Goal: Transaction & Acquisition: Obtain resource

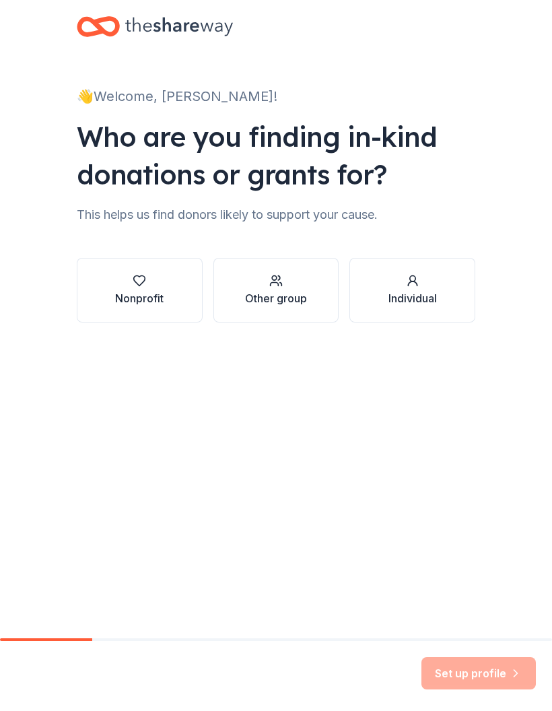
click at [152, 284] on div "button" at bounding box center [139, 280] width 48 height 13
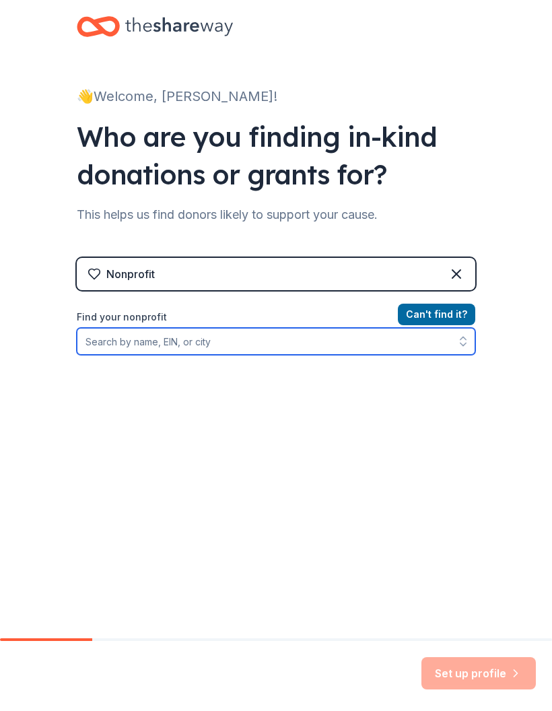
click at [279, 347] on input "Find your nonprofit" at bounding box center [276, 341] width 399 height 27
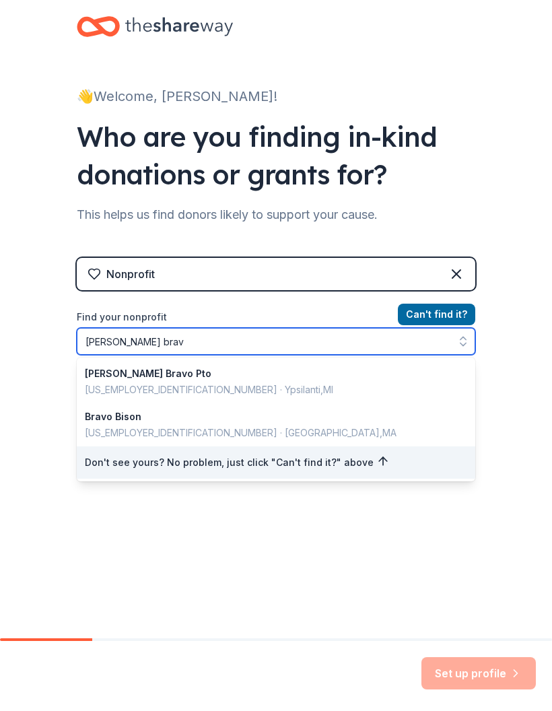
type input "Bishop bravo"
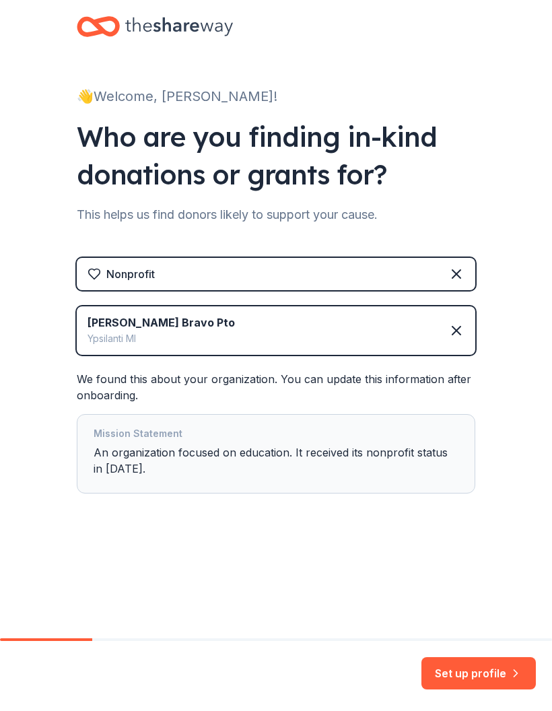
click at [498, 673] on button "Set up profile" at bounding box center [479, 673] width 114 height 32
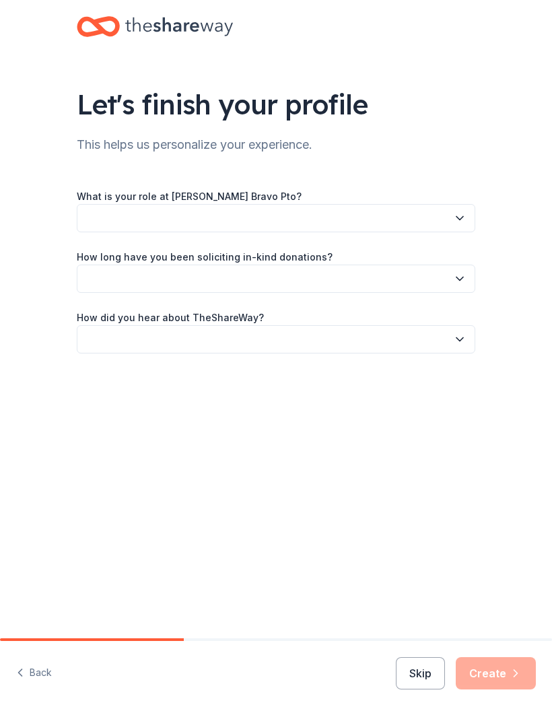
click at [445, 220] on button "button" at bounding box center [276, 218] width 399 height 28
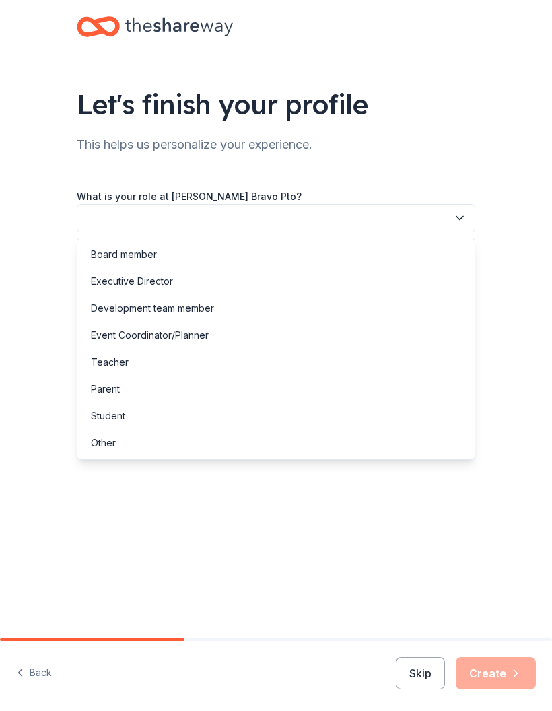
click at [152, 257] on div "Board member" at bounding box center [124, 254] width 66 height 16
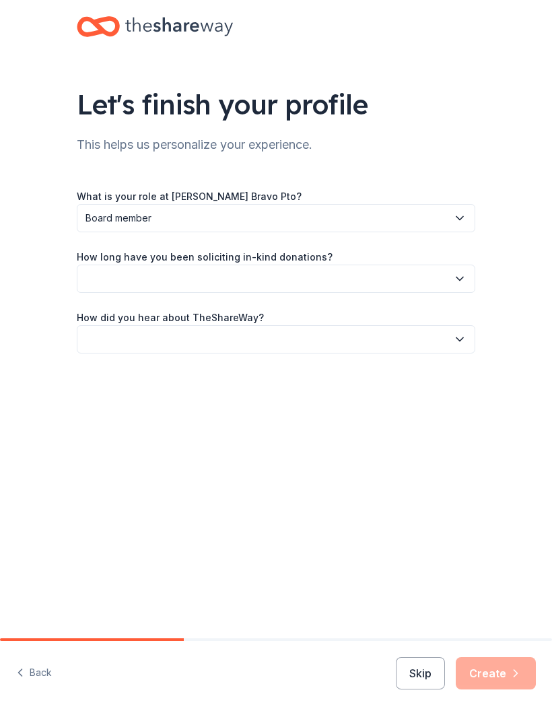
click at [457, 282] on icon "button" at bounding box center [459, 278] width 13 height 13
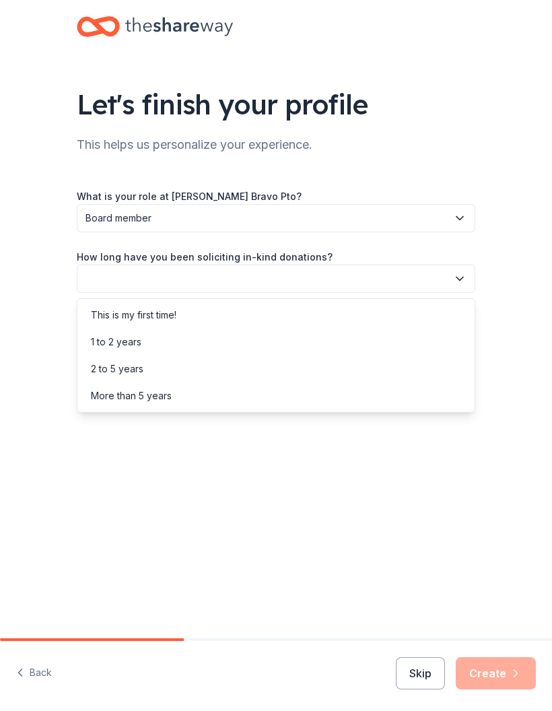
click at [163, 319] on div "This is my first time!" at bounding box center [134, 315] width 86 height 16
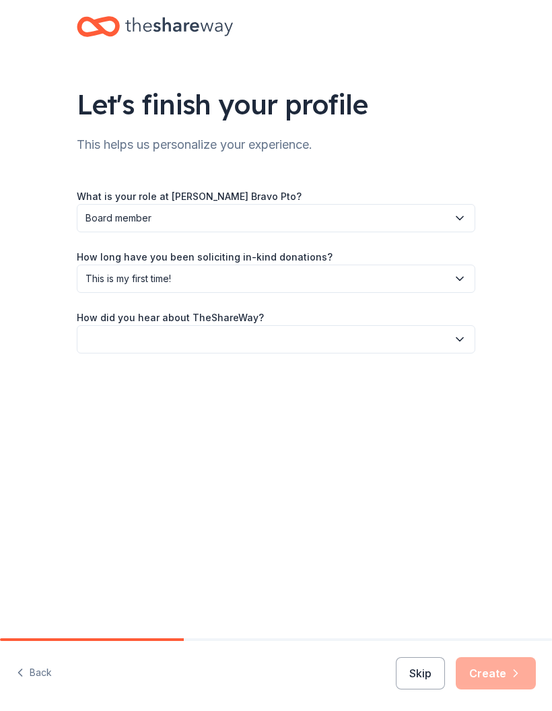
click at [454, 344] on icon "button" at bounding box center [459, 339] width 13 height 13
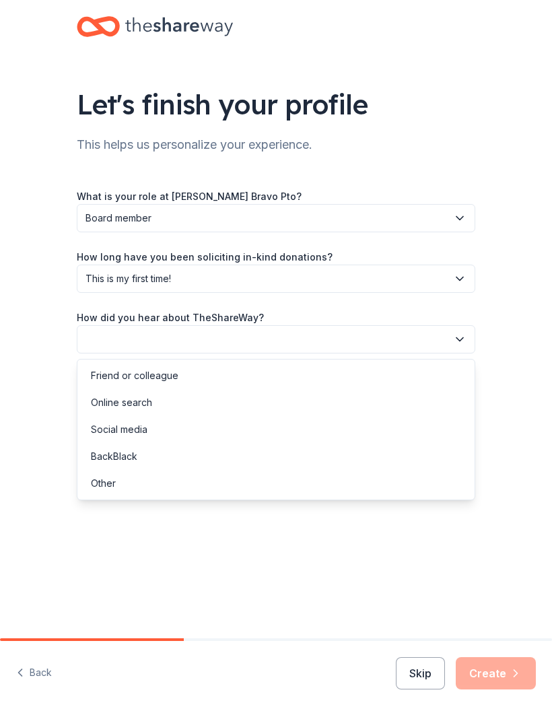
click at [135, 431] on div "Social media" at bounding box center [119, 430] width 57 height 16
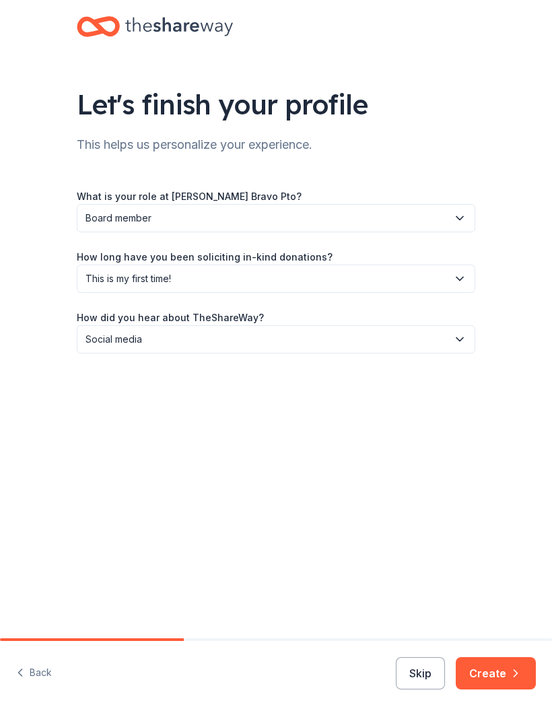
click at [498, 669] on button "Create" at bounding box center [496, 673] width 80 height 32
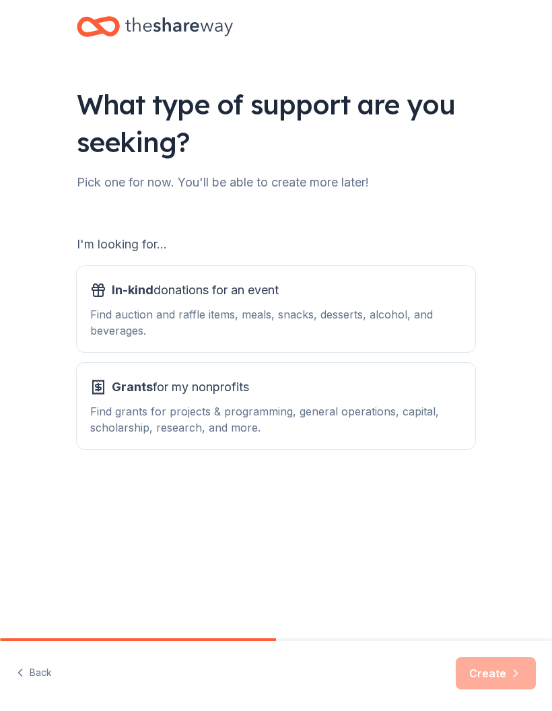
click at [393, 310] on div "Find auction and raffle items, meals, snacks, desserts, alcohol, and beverages." at bounding box center [276, 322] width 372 height 32
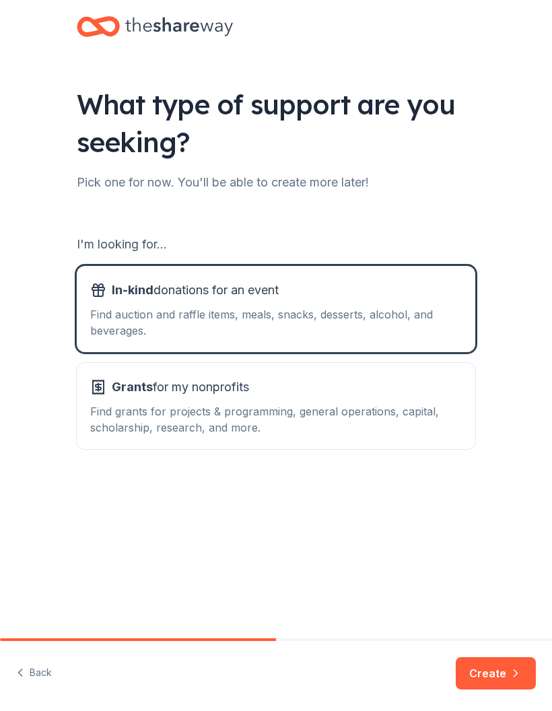
click at [496, 679] on button "Create" at bounding box center [496, 673] width 80 height 32
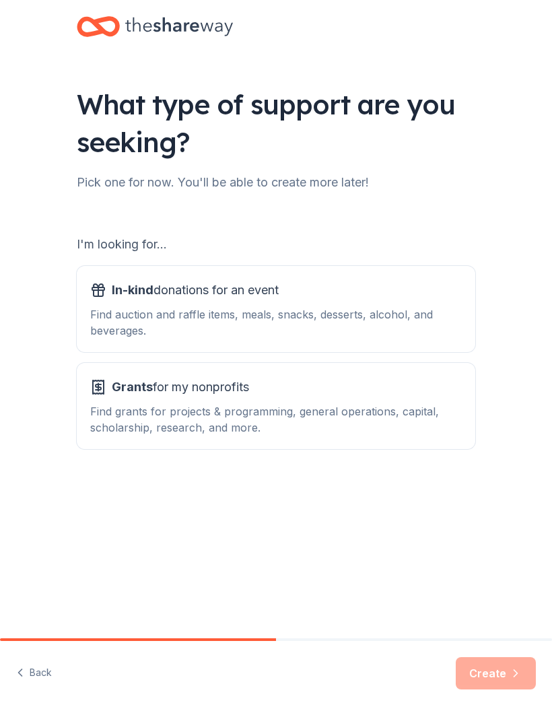
click at [237, 404] on div "Find grants for projects & programming, general operations, capital, scholarshi…" at bounding box center [276, 419] width 372 height 32
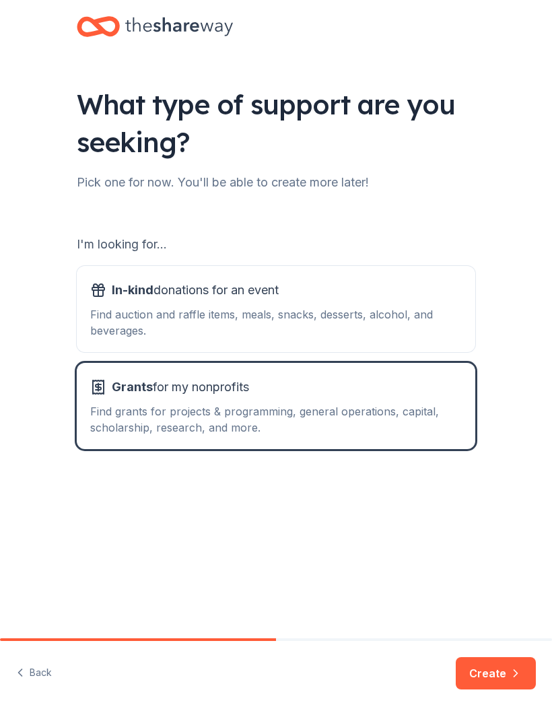
click at [494, 671] on button "Create" at bounding box center [496, 673] width 80 height 32
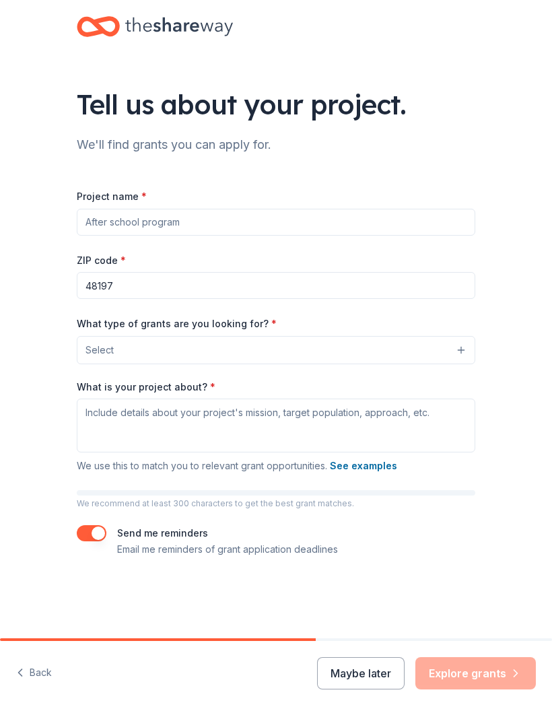
click at [281, 223] on input "Project name *" at bounding box center [276, 222] width 399 height 27
type input "S"
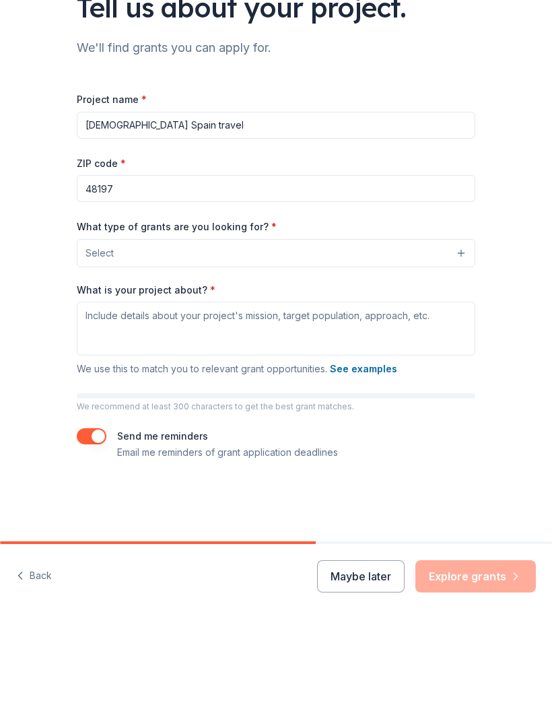
type input "[DEMOGRAPHIC_DATA] Spain travel"
click at [416, 336] on button "Select" at bounding box center [276, 350] width 399 height 28
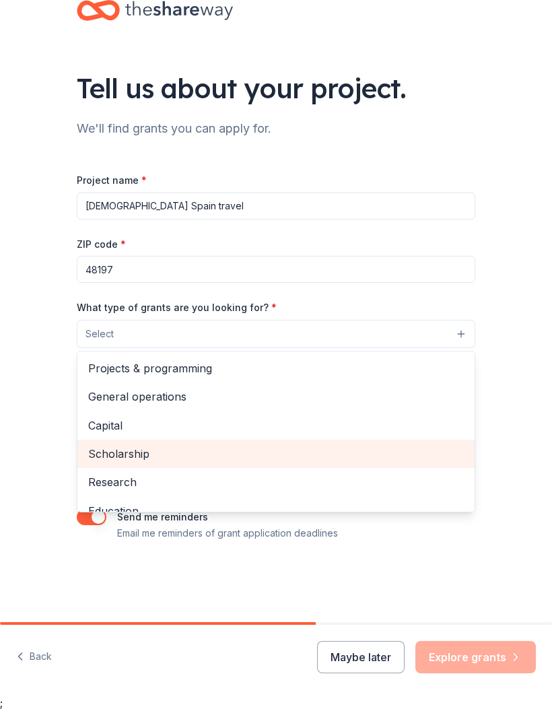
click at [141, 453] on span "Scholarship" at bounding box center [276, 454] width 376 height 18
click at [189, 372] on span "Projects & programming" at bounding box center [276, 370] width 376 height 18
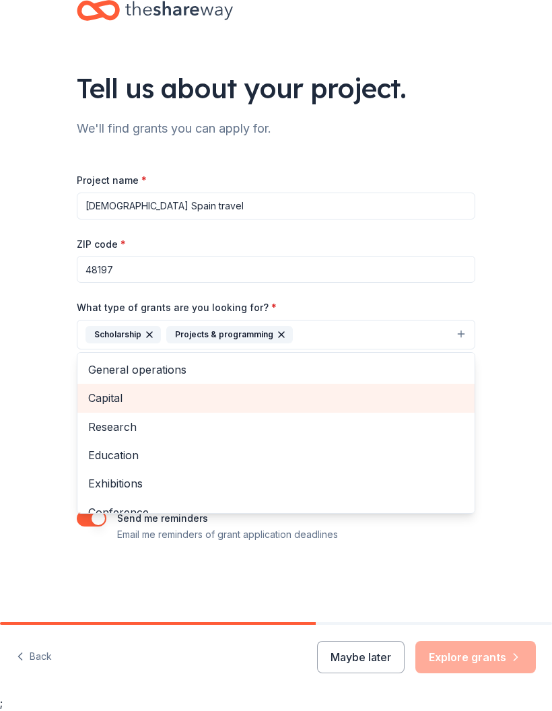
click at [107, 399] on span "Capital" at bounding box center [276, 398] width 376 height 18
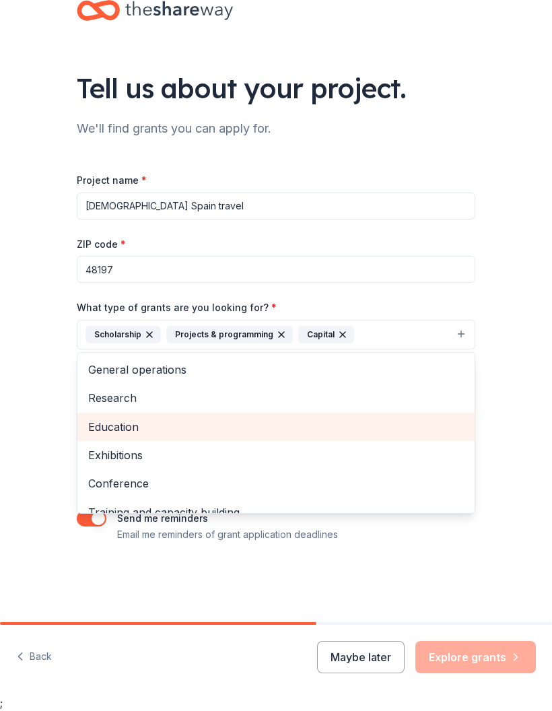
click at [126, 427] on span "Education" at bounding box center [276, 427] width 376 height 18
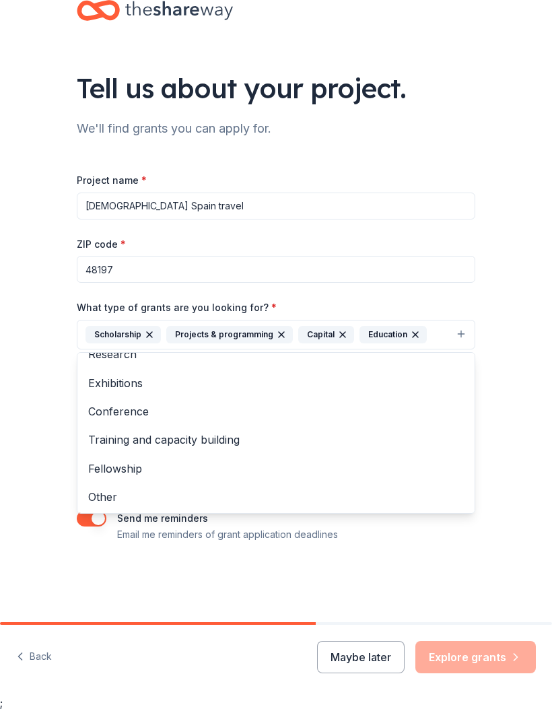
scroll to position [43, 0]
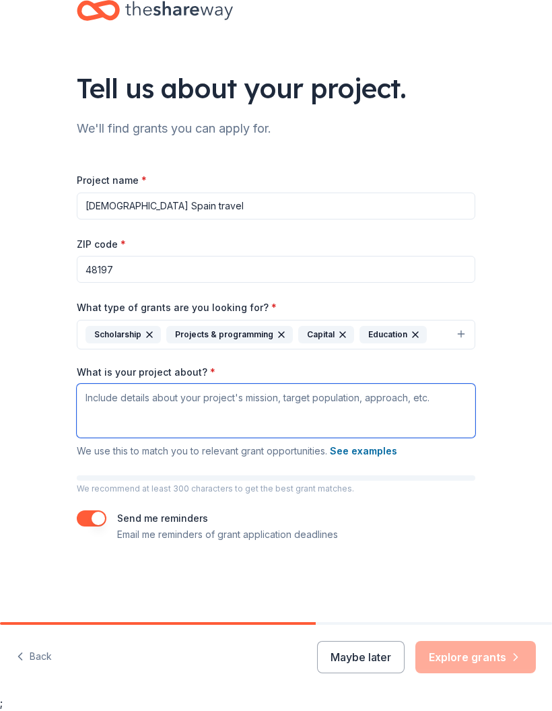
click at [277, 404] on textarea "What is your project about? *" at bounding box center [276, 411] width 399 height 54
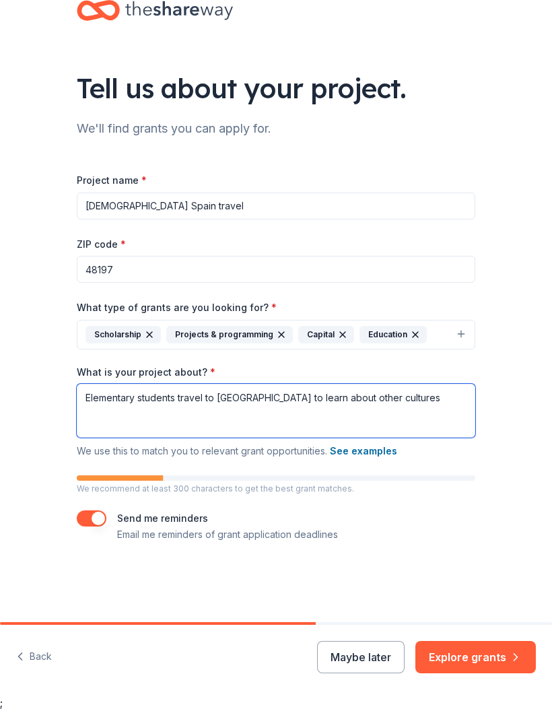
type textarea "Elementary students travel to Spain to learn about other cultures"
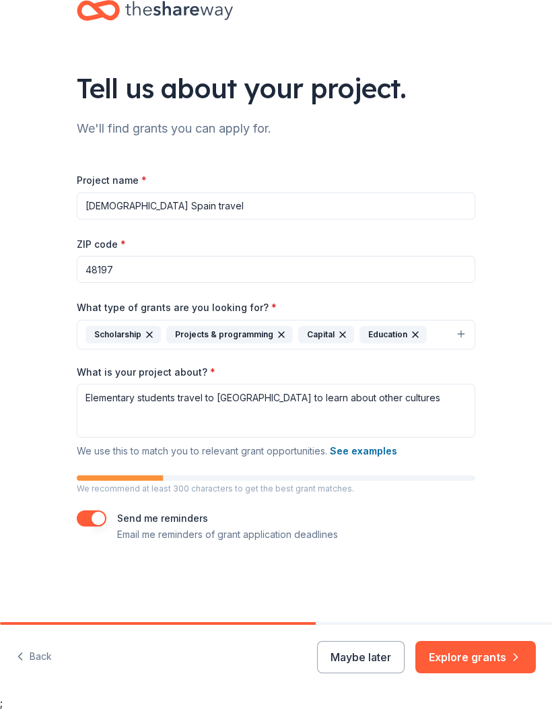
click at [481, 662] on button "Explore grants" at bounding box center [476, 657] width 121 height 32
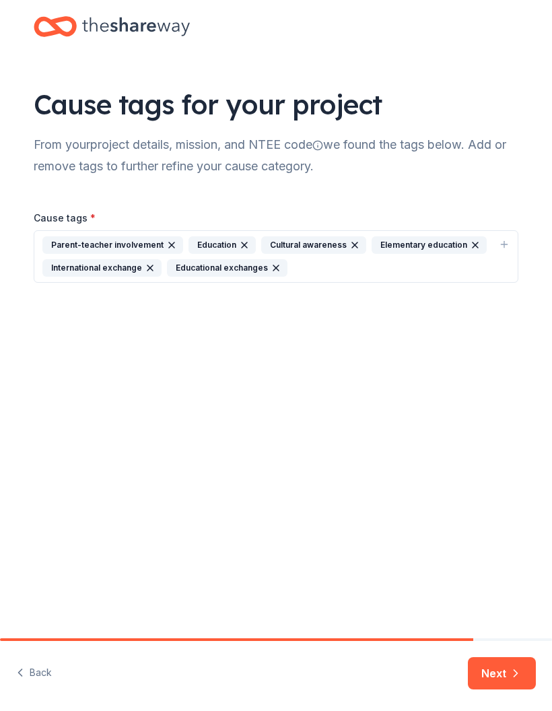
click at [498, 673] on button "Next" at bounding box center [502, 673] width 68 height 32
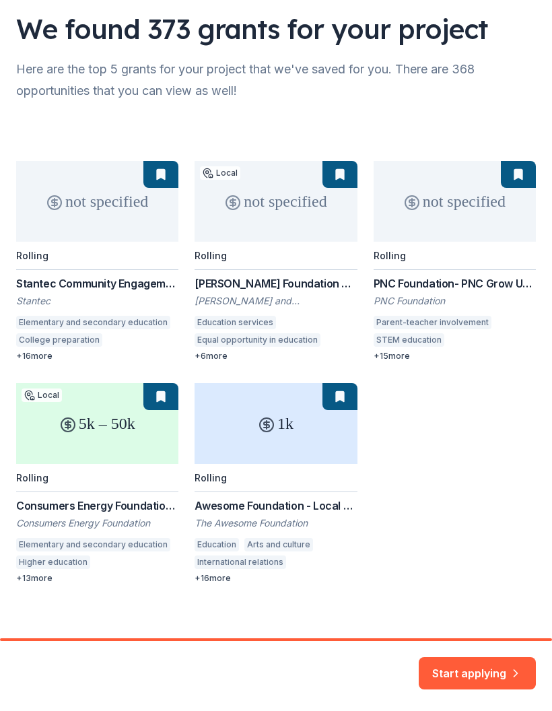
scroll to position [75, 0]
click at [106, 505] on div "not specified Rolling Stantec Community Engagement Grant Stantec Elementary and…" at bounding box center [276, 373] width 520 height 423
click at [125, 439] on div "not specified Rolling Stantec Community Engagement Grant Stantec Elementary and…" at bounding box center [276, 373] width 520 height 423
click at [96, 510] on div "not specified Rolling Stantec Community Engagement Grant Stantec Elementary and…" at bounding box center [276, 373] width 520 height 423
click at [51, 557] on div "not specified Rolling Stantec Community Engagement Grant Stantec Elementary and…" at bounding box center [276, 373] width 520 height 423
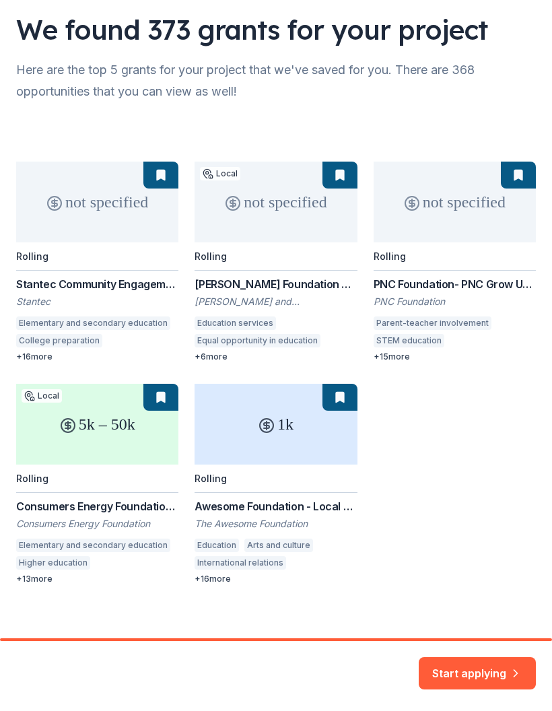
click at [33, 565] on div "not specified Rolling Stantec Community Engagement Grant Stantec Elementary and…" at bounding box center [276, 373] width 520 height 423
click at [119, 490] on div "not specified Rolling Stantec Community Engagement Grant Stantec Elementary and…" at bounding box center [276, 373] width 520 height 423
click at [151, 395] on div "not specified Rolling Stantec Community Engagement Grant Stantec Elementary and…" at bounding box center [276, 373] width 520 height 423
click at [490, 665] on button "Start applying" at bounding box center [477, 665] width 117 height 32
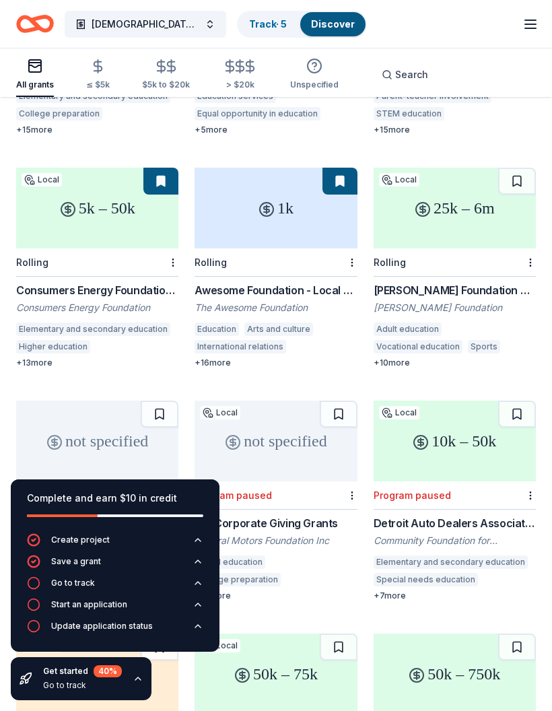
scroll to position [302, 0]
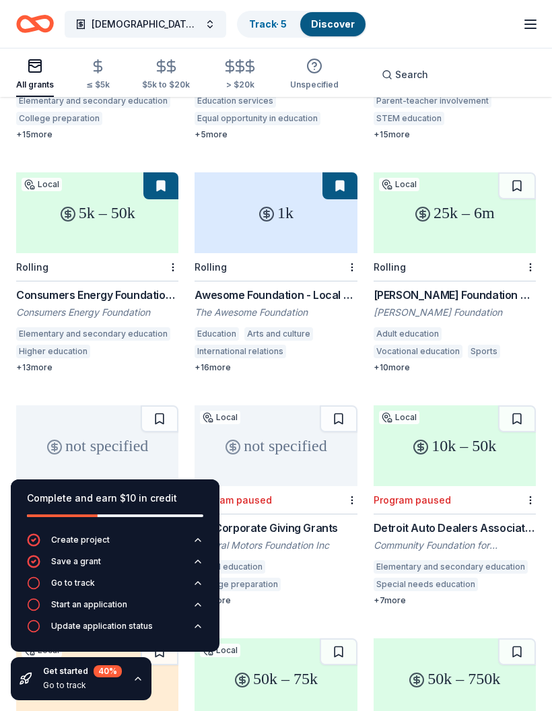
click at [127, 209] on div "5k – 50k" at bounding box center [97, 212] width 162 height 81
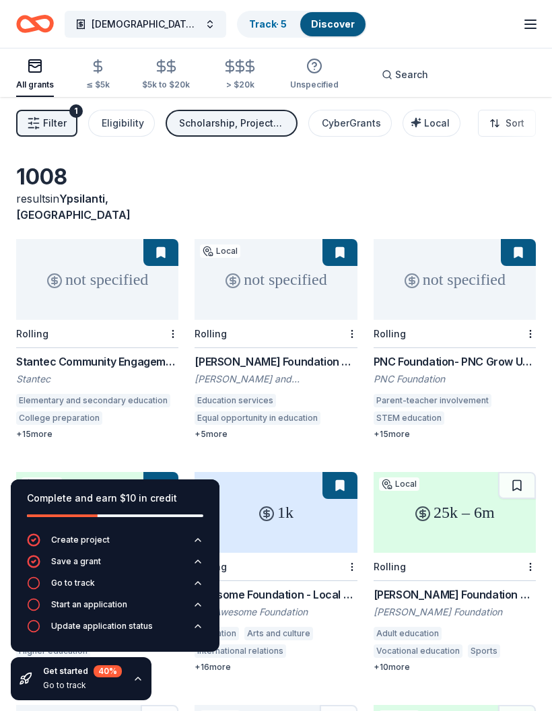
scroll to position [0, 0]
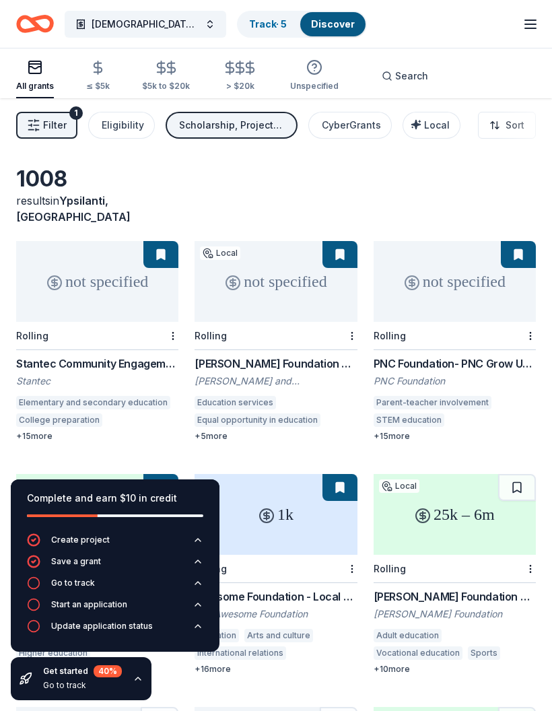
click at [123, 273] on div "not specified" at bounding box center [97, 281] width 162 height 81
click at [291, 259] on div "not specified" at bounding box center [276, 281] width 162 height 81
click at [453, 261] on div "not specified" at bounding box center [455, 281] width 162 height 81
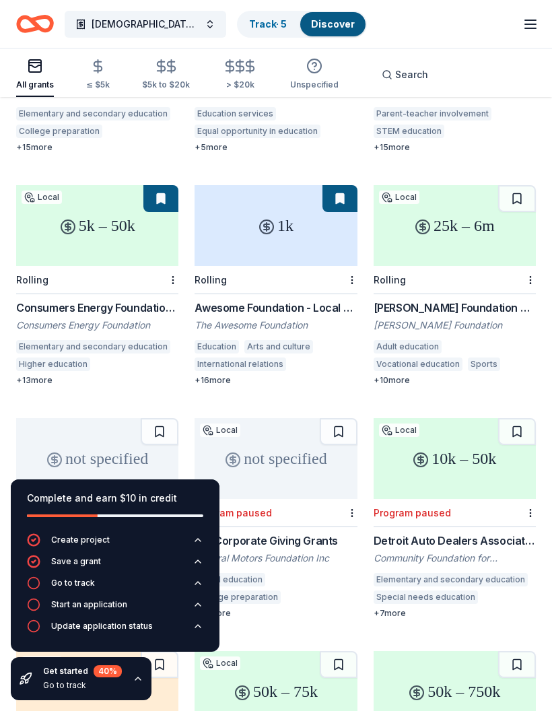
scroll to position [304, 0]
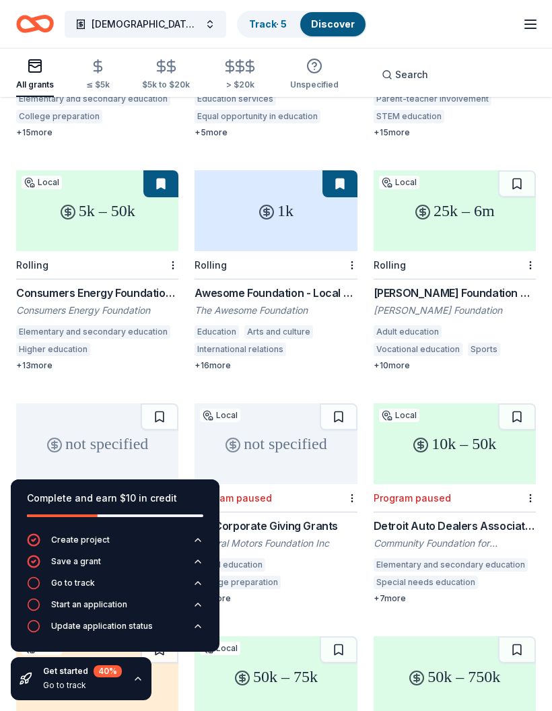
click at [281, 186] on div "1k" at bounding box center [276, 210] width 162 height 81
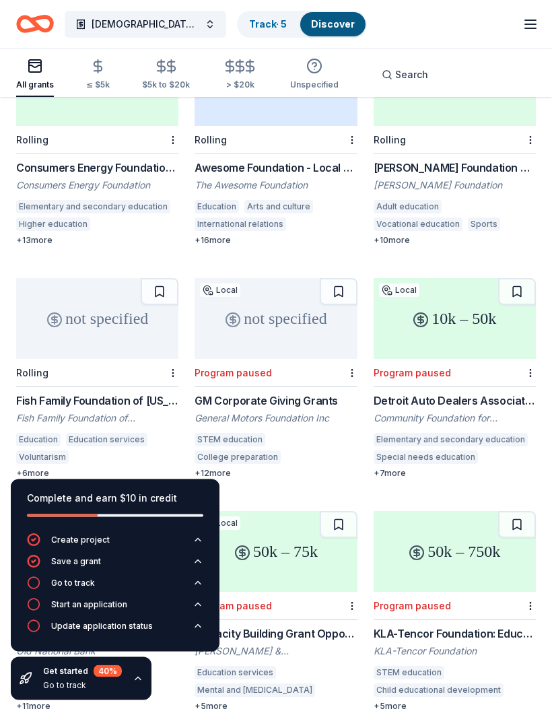
scroll to position [434, 0]
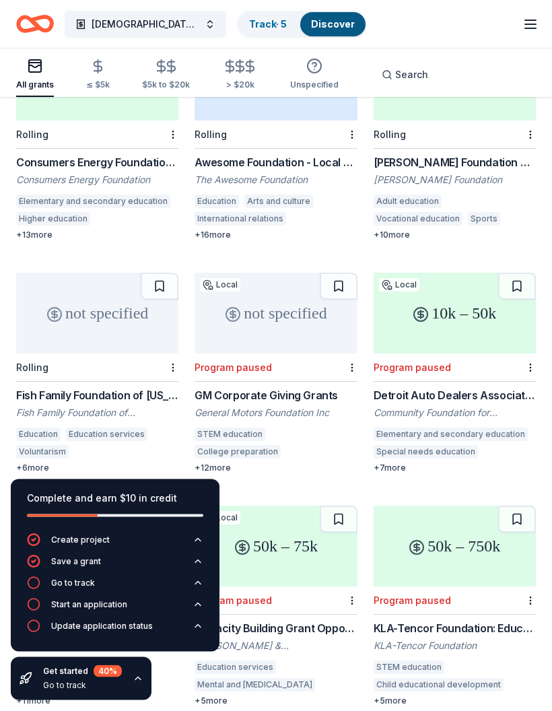
click at [102, 388] on div "Fish Family Foundation of Maine Grants" at bounding box center [97, 396] width 162 height 16
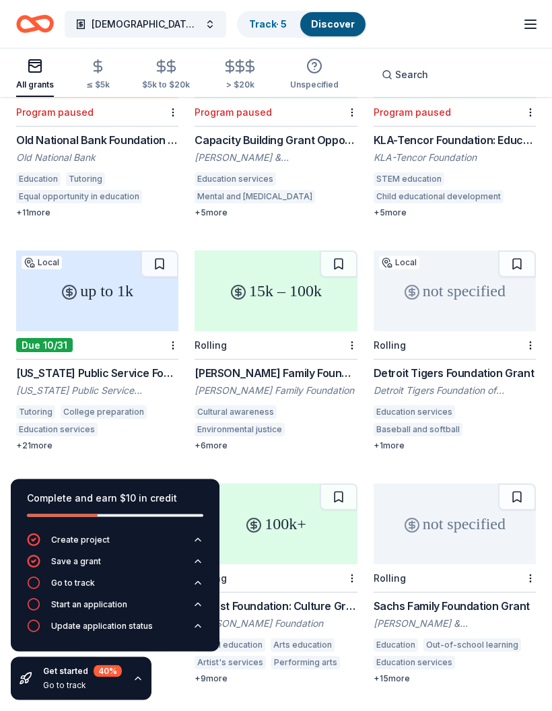
scroll to position [923, 0]
click at [286, 365] on div "[PERSON_NAME] Family Foundation Grants" at bounding box center [276, 373] width 162 height 16
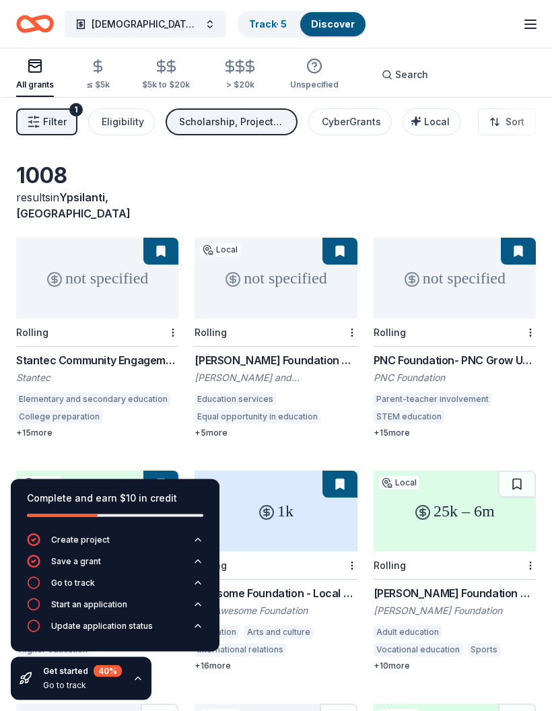
scroll to position [0, 0]
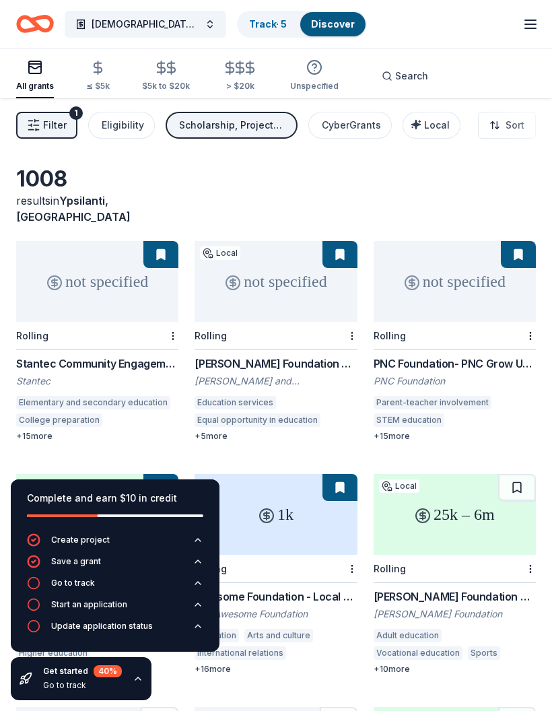
click at [346, 707] on button at bounding box center [339, 720] width 38 height 27
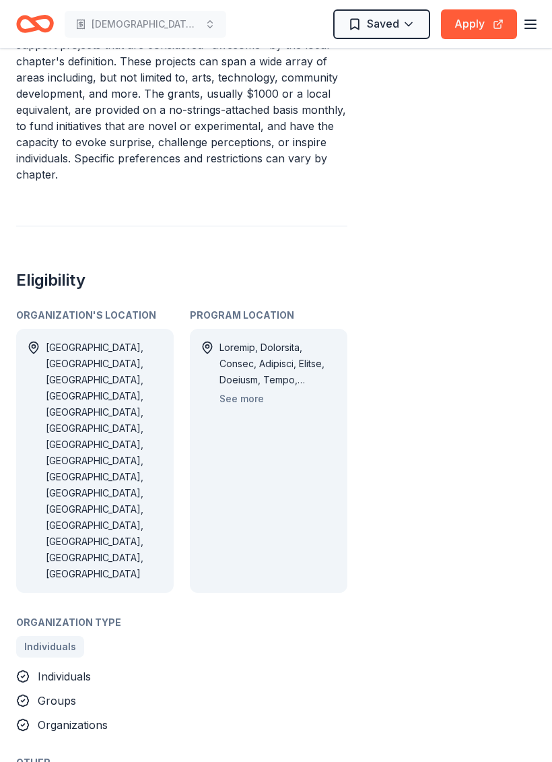
scroll to position [715, 0]
click at [479, 22] on button "Apply" at bounding box center [479, 24] width 76 height 30
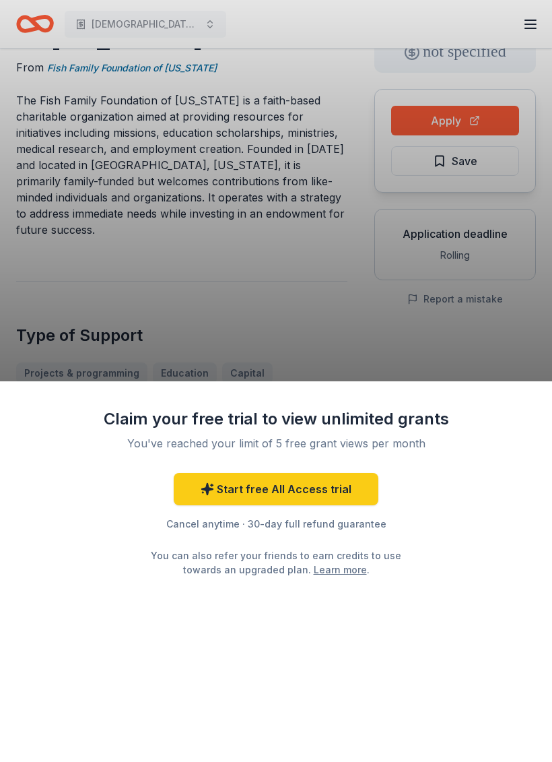
scroll to position [94, 0]
click at [318, 489] on link "Start free All Access trial" at bounding box center [276, 489] width 205 height 32
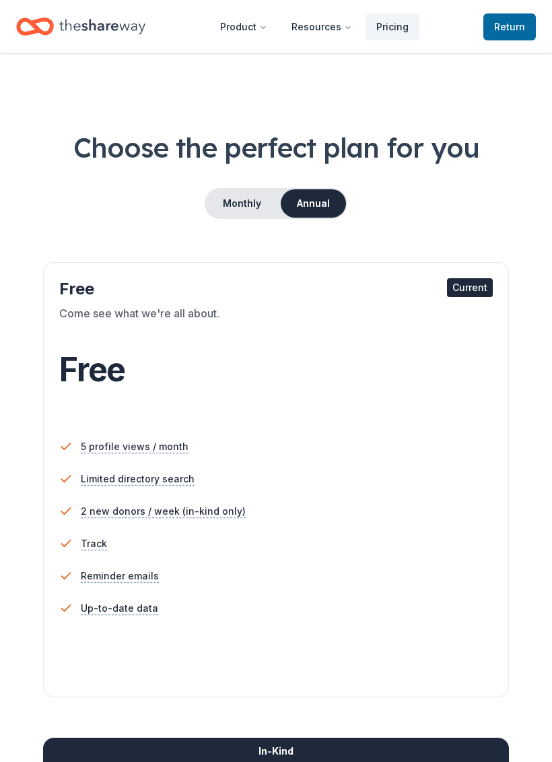
click at [256, 201] on button "Monthly" at bounding box center [242, 203] width 72 height 28
click at [313, 198] on button "Annual" at bounding box center [312, 203] width 67 height 28
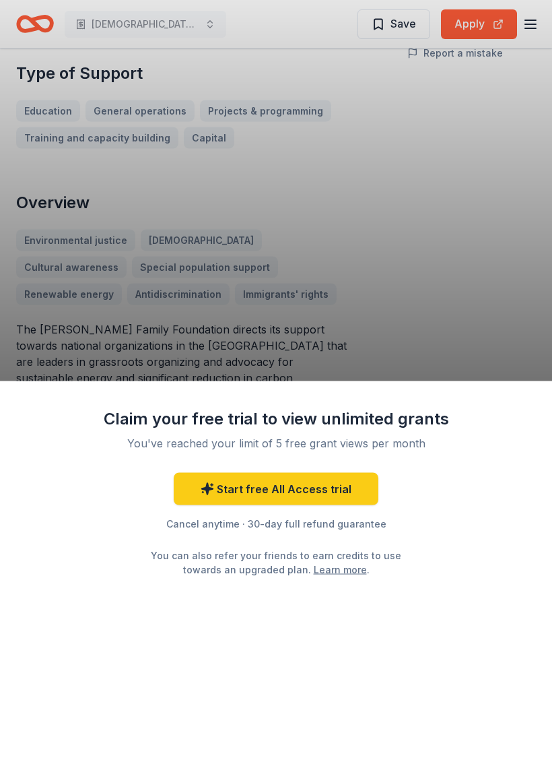
scroll to position [341, 0]
click at [396, 225] on div "Claim your free trial to view unlimited grants You've reached your limit of 5 f…" at bounding box center [276, 381] width 552 height 762
click at [337, 732] on div "Claim your free trial to view unlimited grants You've reached your limit of 5 f…" at bounding box center [276, 571] width 552 height 381
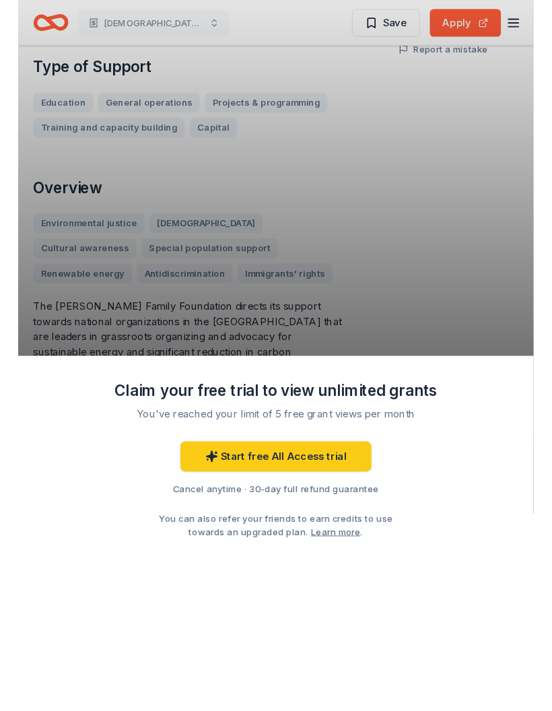
scroll to position [395, 0]
